Goal: Transaction & Acquisition: Download file/media

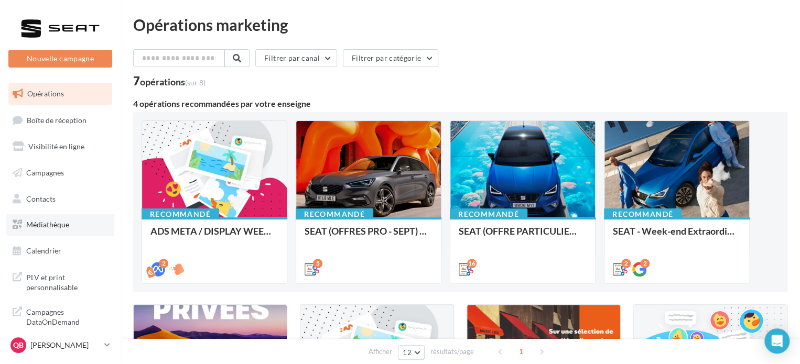
click at [45, 230] on link "Médiathèque" at bounding box center [60, 225] width 108 height 22
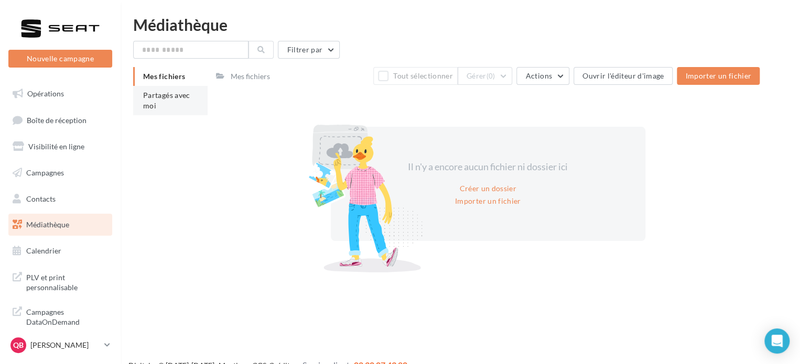
click at [173, 94] on span "Partagés avec moi" at bounding box center [166, 100] width 47 height 19
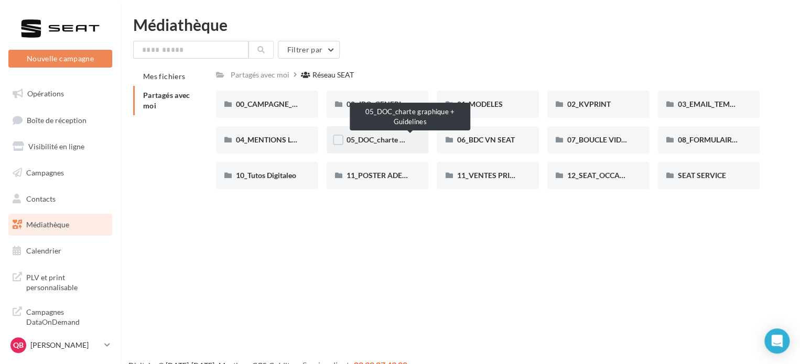
click at [388, 136] on span "05_DOC_charte graphique + Guidelines" at bounding box center [410, 139] width 128 height 9
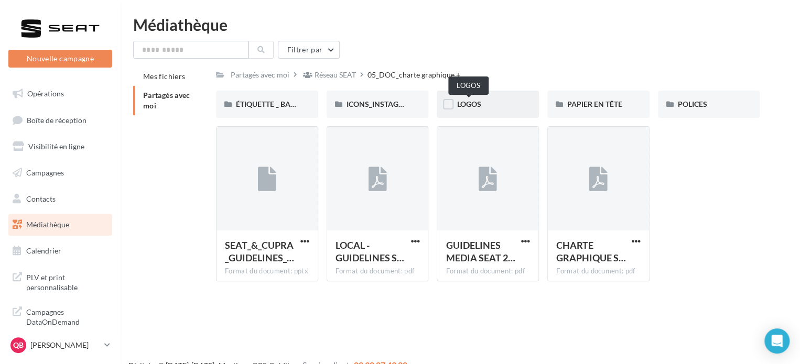
click at [480, 108] on span "LOGOS" at bounding box center [468, 104] width 24 height 9
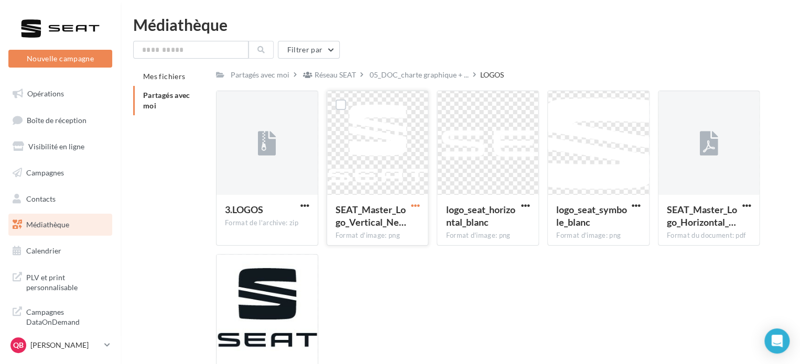
click at [413, 207] on span "button" at bounding box center [414, 205] width 9 height 9
click at [401, 225] on button "Télécharger" at bounding box center [368, 226] width 105 height 27
drag, startPoint x: 526, startPoint y: 205, endPoint x: 501, endPoint y: 212, distance: 26.1
click at [526, 205] on span "button" at bounding box center [525, 205] width 9 height 9
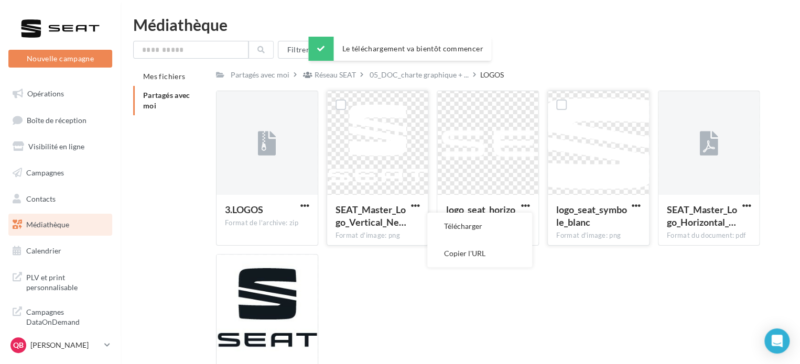
drag, startPoint x: 488, startPoint y: 228, endPoint x: 571, endPoint y: 221, distance: 83.6
click at [488, 229] on button "Télécharger" at bounding box center [479, 226] width 105 height 27
click at [632, 205] on span "button" at bounding box center [635, 205] width 9 height 9
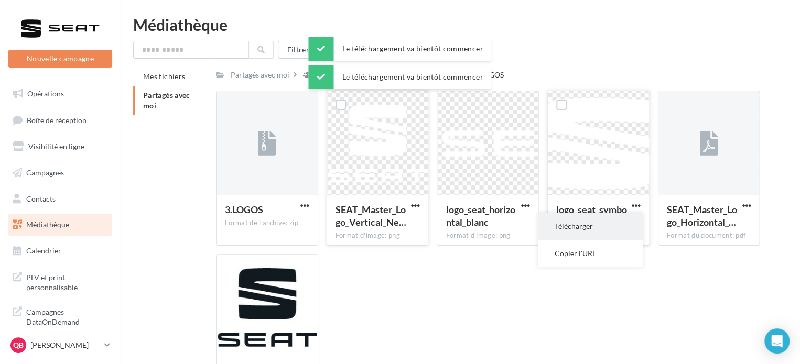
click at [598, 228] on button "Télécharger" at bounding box center [590, 226] width 105 height 27
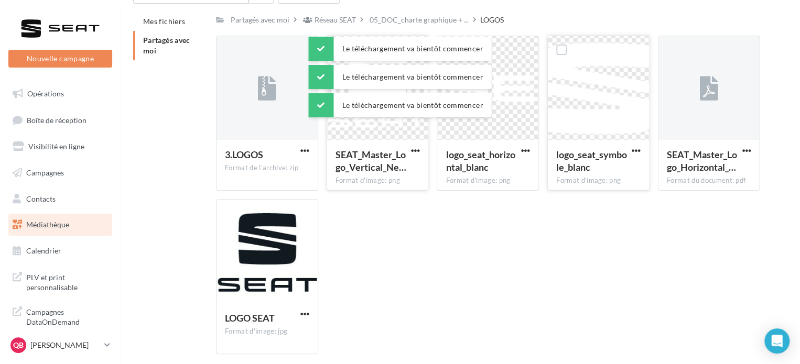
scroll to position [98, 0]
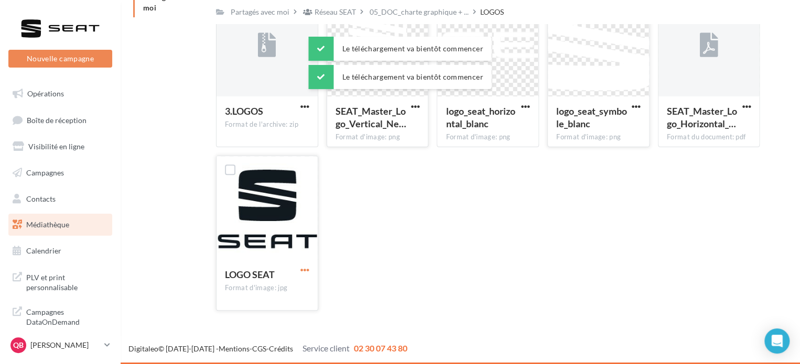
click at [303, 266] on span "button" at bounding box center [304, 270] width 9 height 9
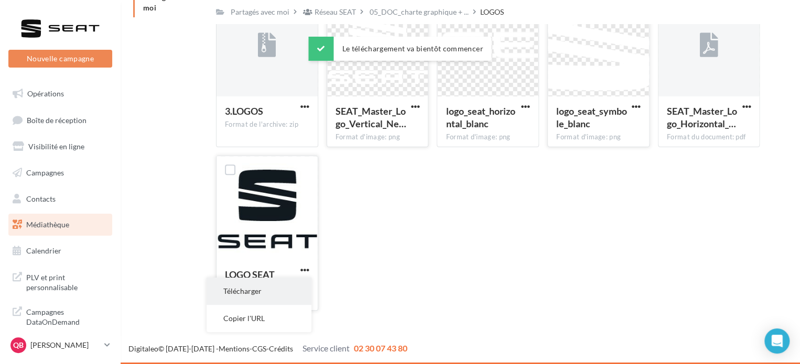
click at [282, 286] on button "Télécharger" at bounding box center [258, 291] width 105 height 27
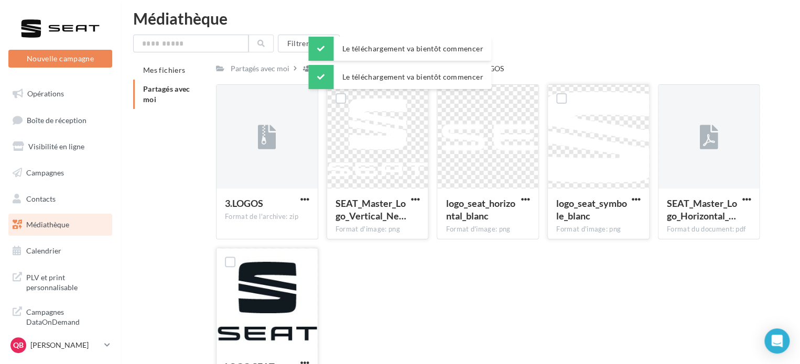
scroll to position [0, 0]
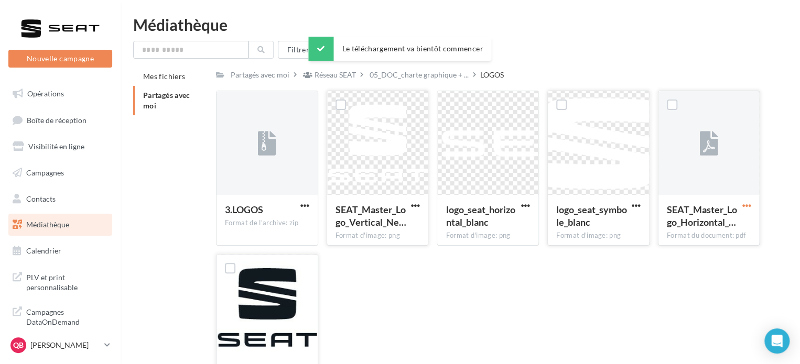
click at [749, 205] on span "button" at bounding box center [745, 205] width 9 height 9
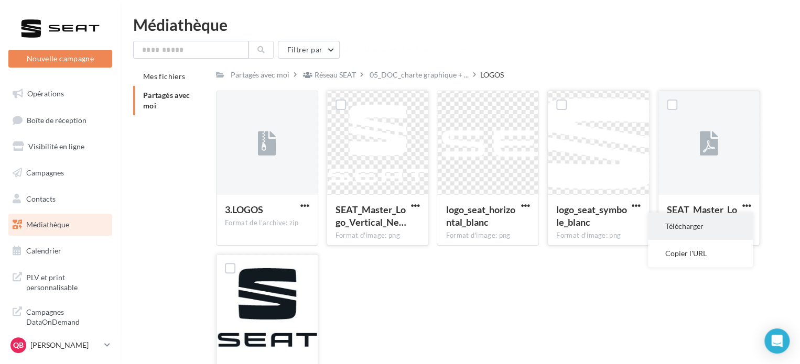
click at [674, 227] on button "Télécharger" at bounding box center [700, 226] width 105 height 27
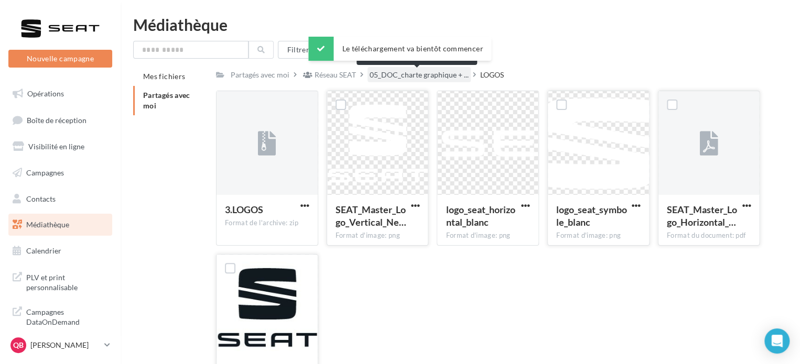
click at [422, 76] on span "05_DOC_charte graphique + ..." at bounding box center [418, 75] width 99 height 10
